Goal: Task Accomplishment & Management: Use online tool/utility

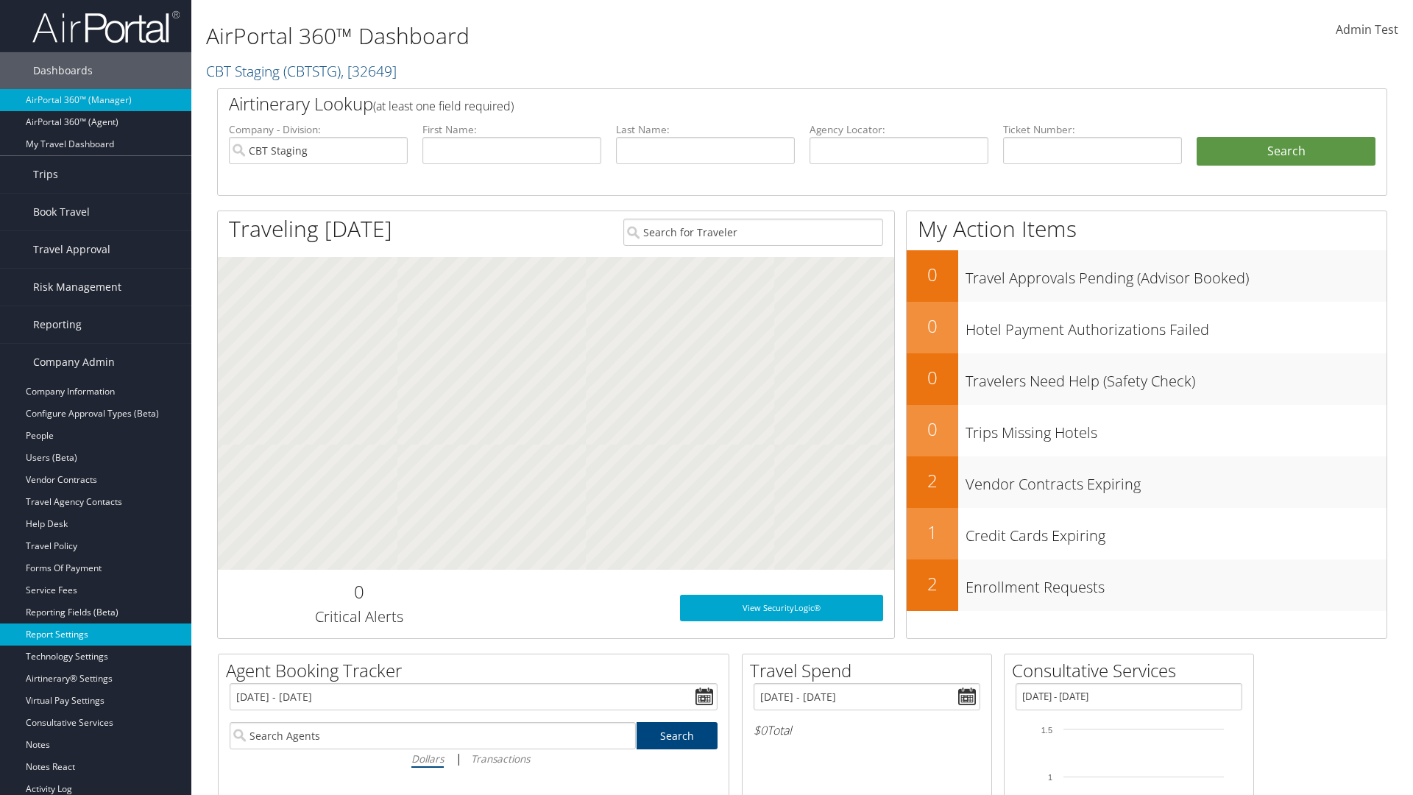
click at [96, 634] on link "Report Settings" at bounding box center [95, 634] width 191 height 22
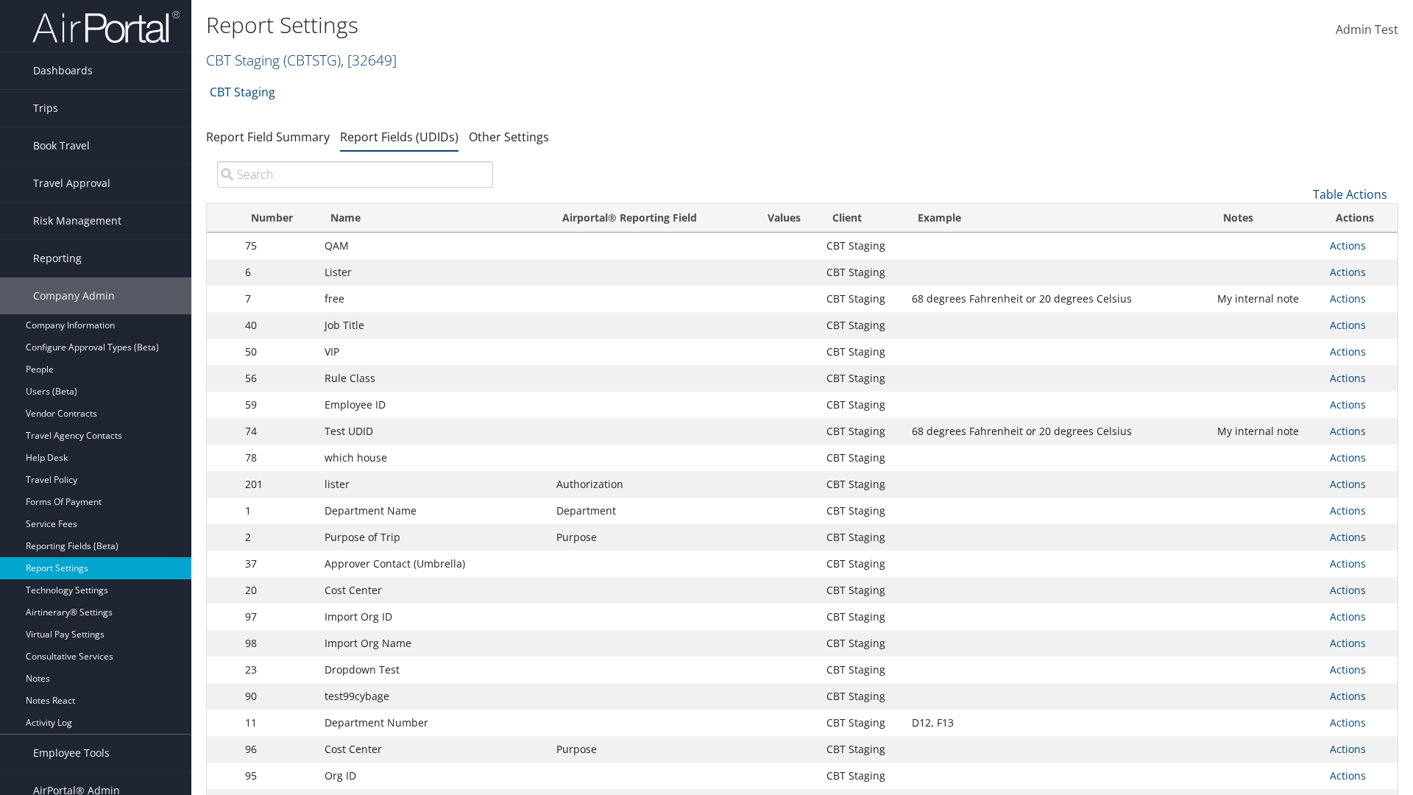
click at [243, 60] on link "CBT Staging ( CBTSTG ) , [ 32649 ]" at bounding box center [301, 60] width 191 height 20
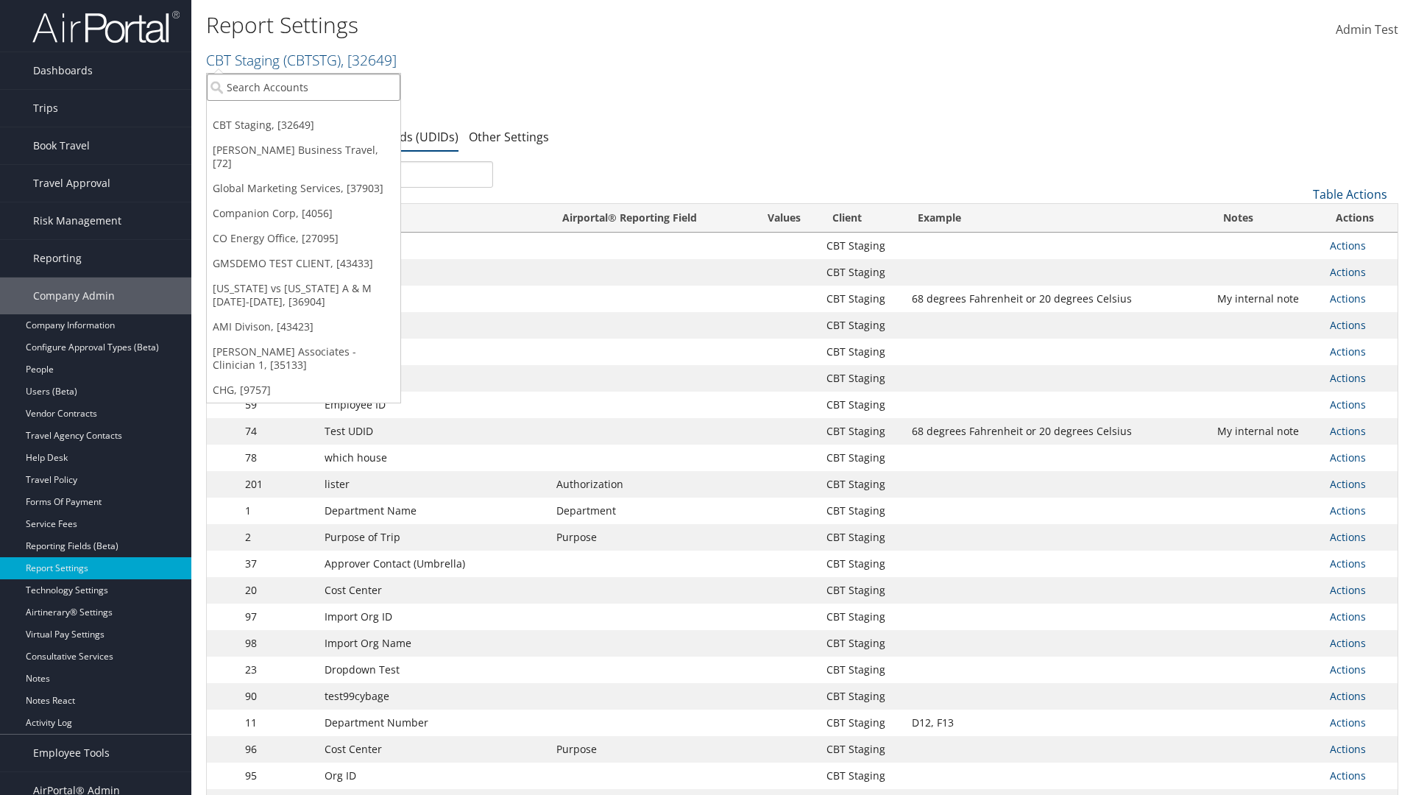
click at [303, 87] on input "search" at bounding box center [304, 87] width 194 height 27
type input "Global Marketing Services"
click at [317, 114] on div "Global Marketing Services (301946), [37903]" at bounding box center [317, 113] width 237 height 13
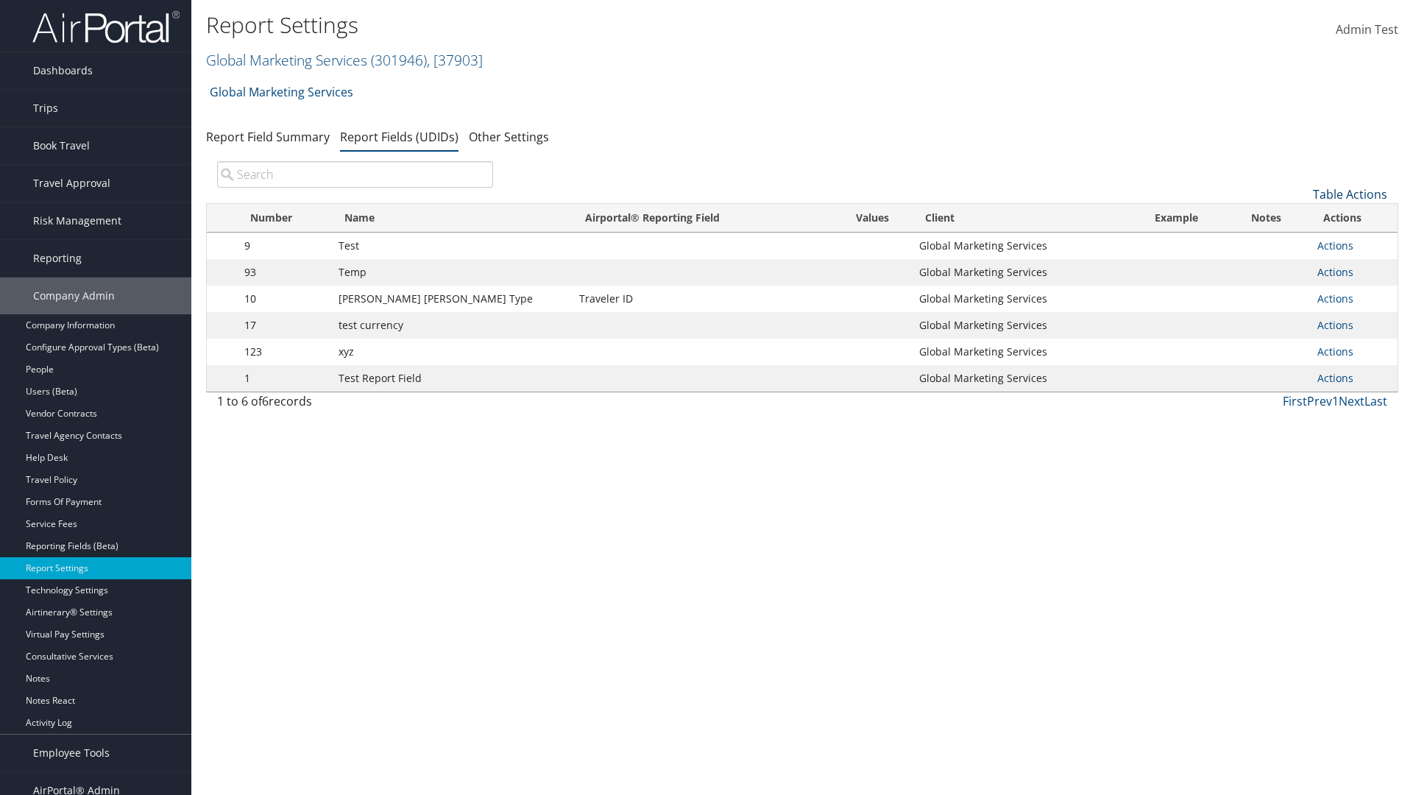
click at [1349, 194] on link "Table Actions" at bounding box center [1350, 194] width 74 height 16
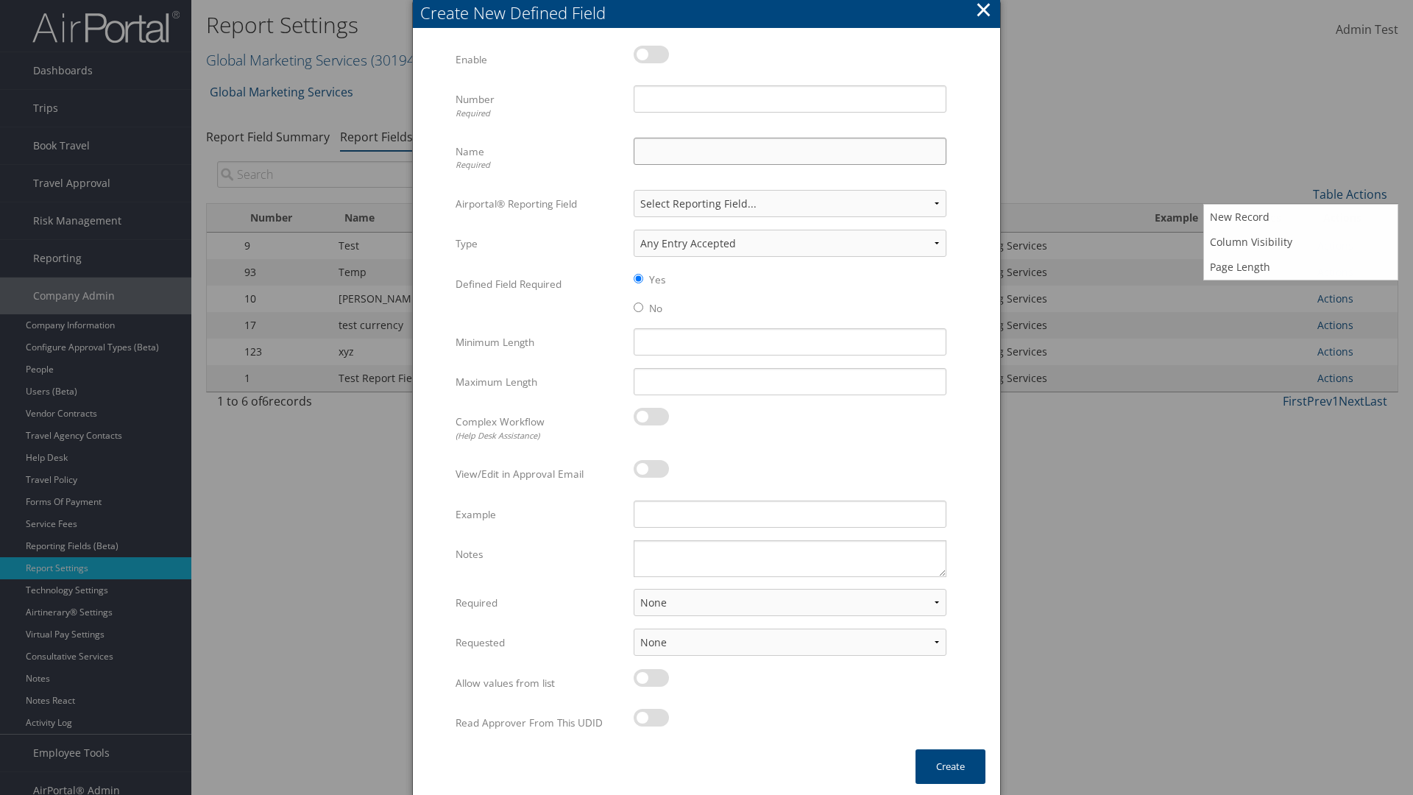
click at [789, 151] on input "Name Required" at bounding box center [789, 151] width 313 height 27
type input "Test Report Dummy"
click at [789, 99] on input "Number Required" at bounding box center [789, 98] width 313 height 27
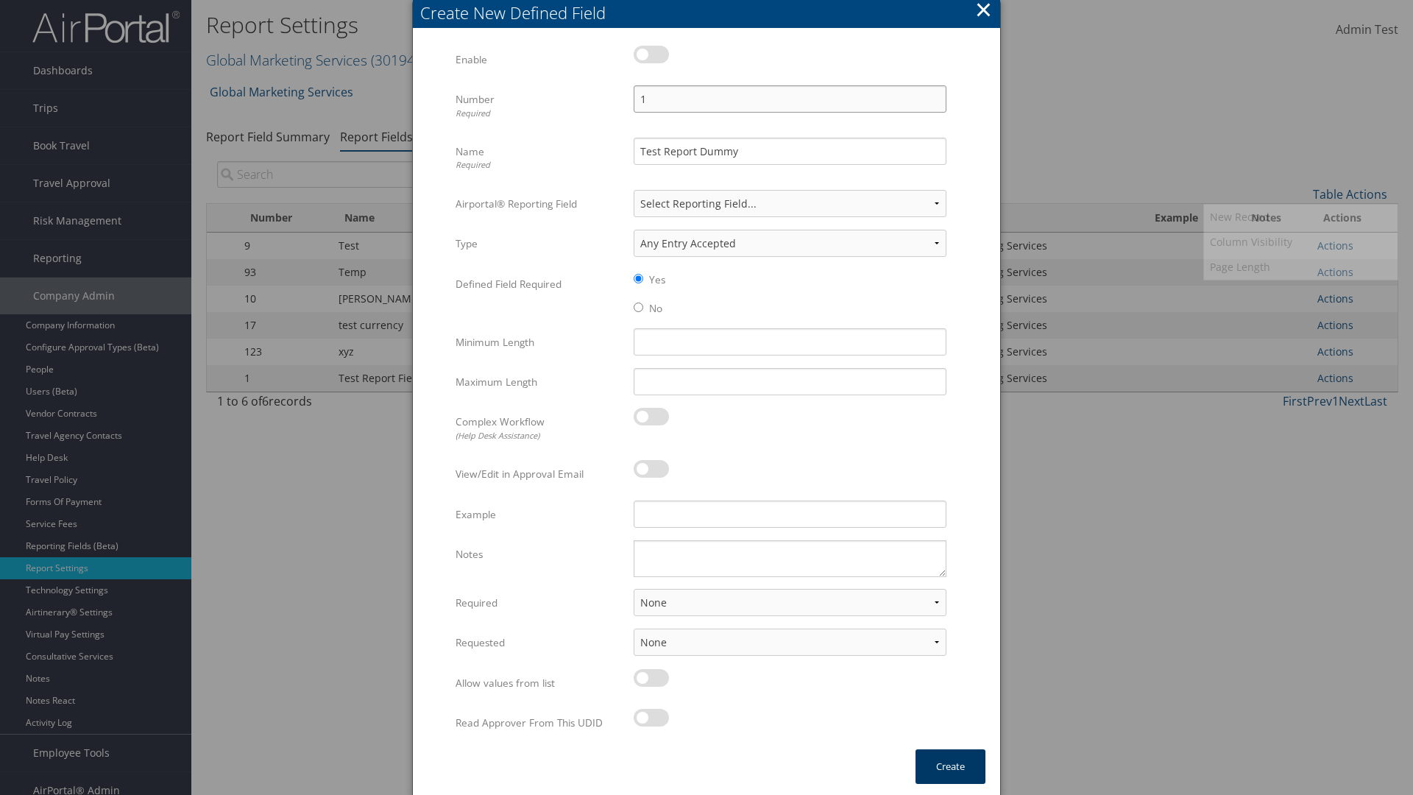
type input "1"
click at [950, 766] on button "Create" at bounding box center [950, 766] width 70 height 35
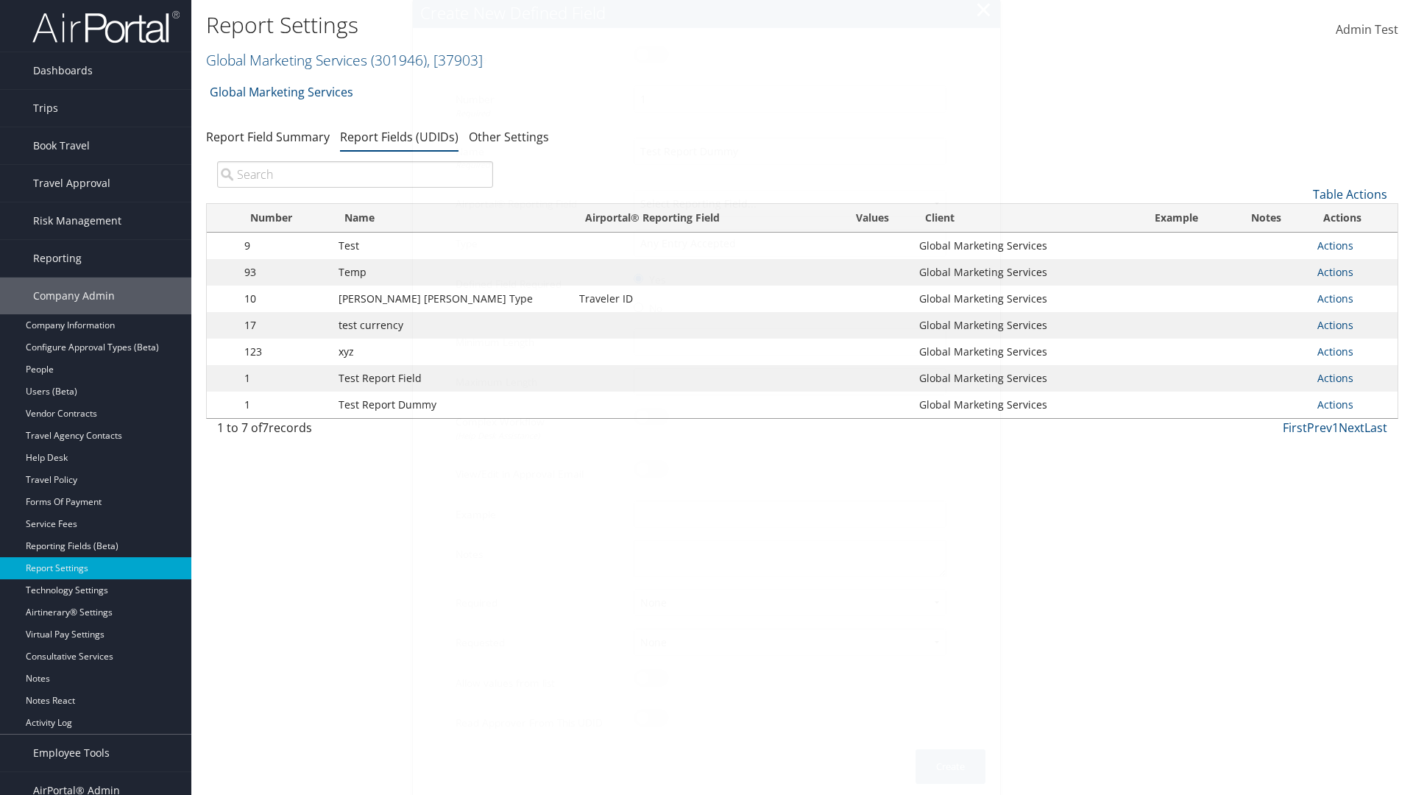
click at [1350, 405] on td "Actions Update Report Field Values Upload Report Field Values Edit Delete" at bounding box center [1354, 404] width 88 height 26
